Goal: Task Accomplishment & Management: Manage account settings

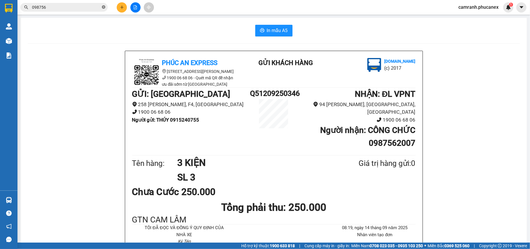
click at [105, 8] on icon "close-circle" at bounding box center [103, 6] width 3 height 3
click at [57, 0] on div "Kết quả tìm kiếm ( 1 ) Bộ lọc Ngày tạo đơn gần nhất Mã ĐH Trạng thái Món hàng T…" at bounding box center [265, 7] width 530 height 15
click at [57, 5] on input "text" at bounding box center [66, 7] width 69 height 6
paste input "Q51309250288"
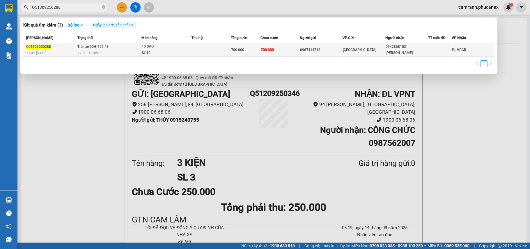
type input "Q51309250288"
click at [176, 54] on div "SL: 10" at bounding box center [164, 53] width 44 height 6
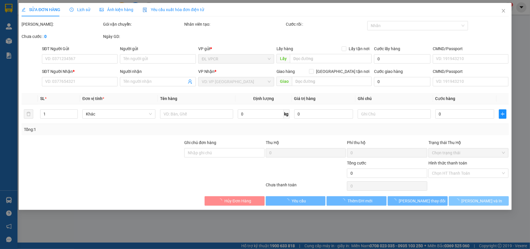
type input "0967414713"
type input "0942868102"
type input "[PERSON_NAME]"
type input "700.000"
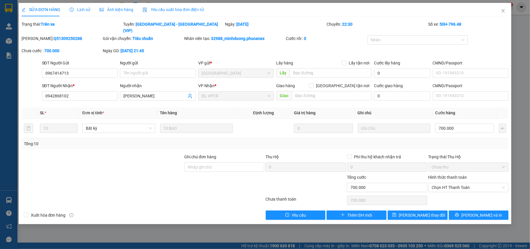
click at [479, 214] on div "SỬA ĐƠN HÀNG Lịch sử Ảnh kiện hàng Yêu cầu xuất hóa đơn điện tử Total Paid Fee …" at bounding box center [265, 113] width 493 height 221
click at [480, 213] on button "[PERSON_NAME] và In" at bounding box center [479, 214] width 60 height 9
